Goal: Information Seeking & Learning: Learn about a topic

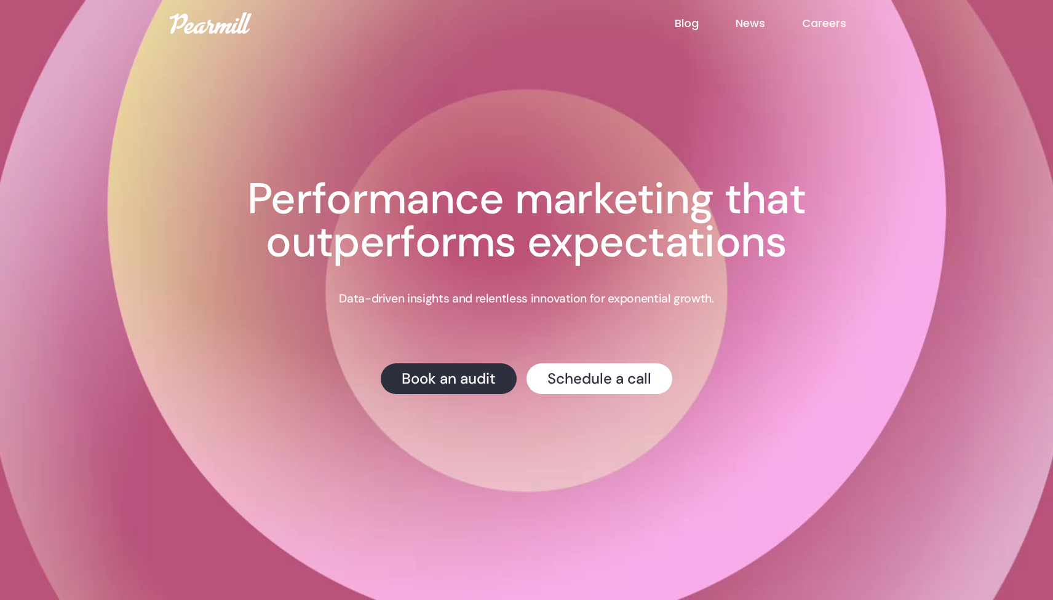
click at [691, 22] on link "Blog" at bounding box center [704, 23] width 61 height 16
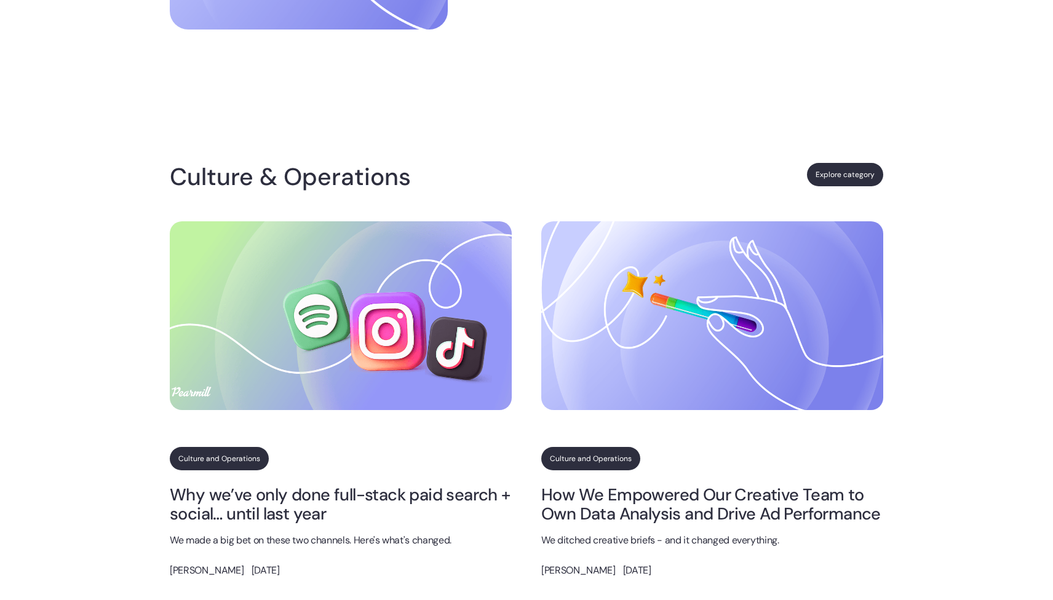
scroll to position [510, 0]
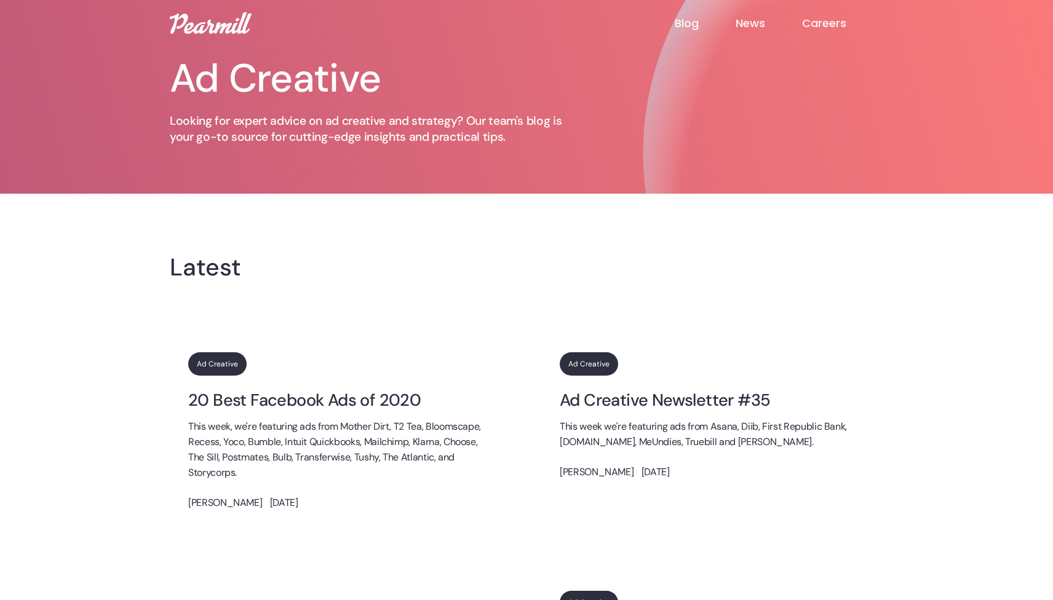
click at [213, 367] on link "Ad Creative" at bounding box center [217, 363] width 58 height 23
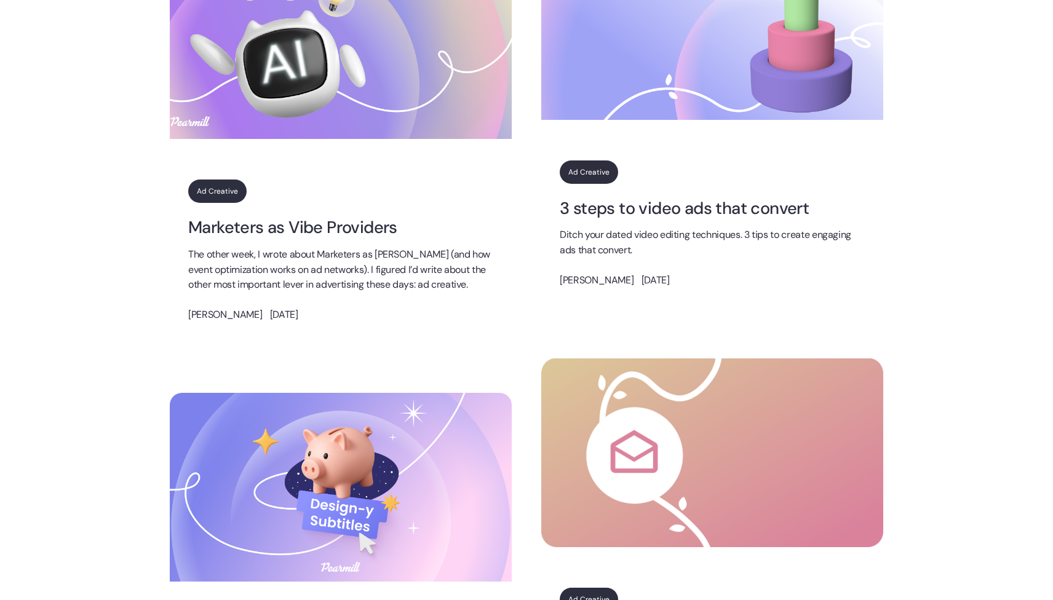
scroll to position [832, 0]
